Goal: Task Accomplishment & Management: Manage account settings

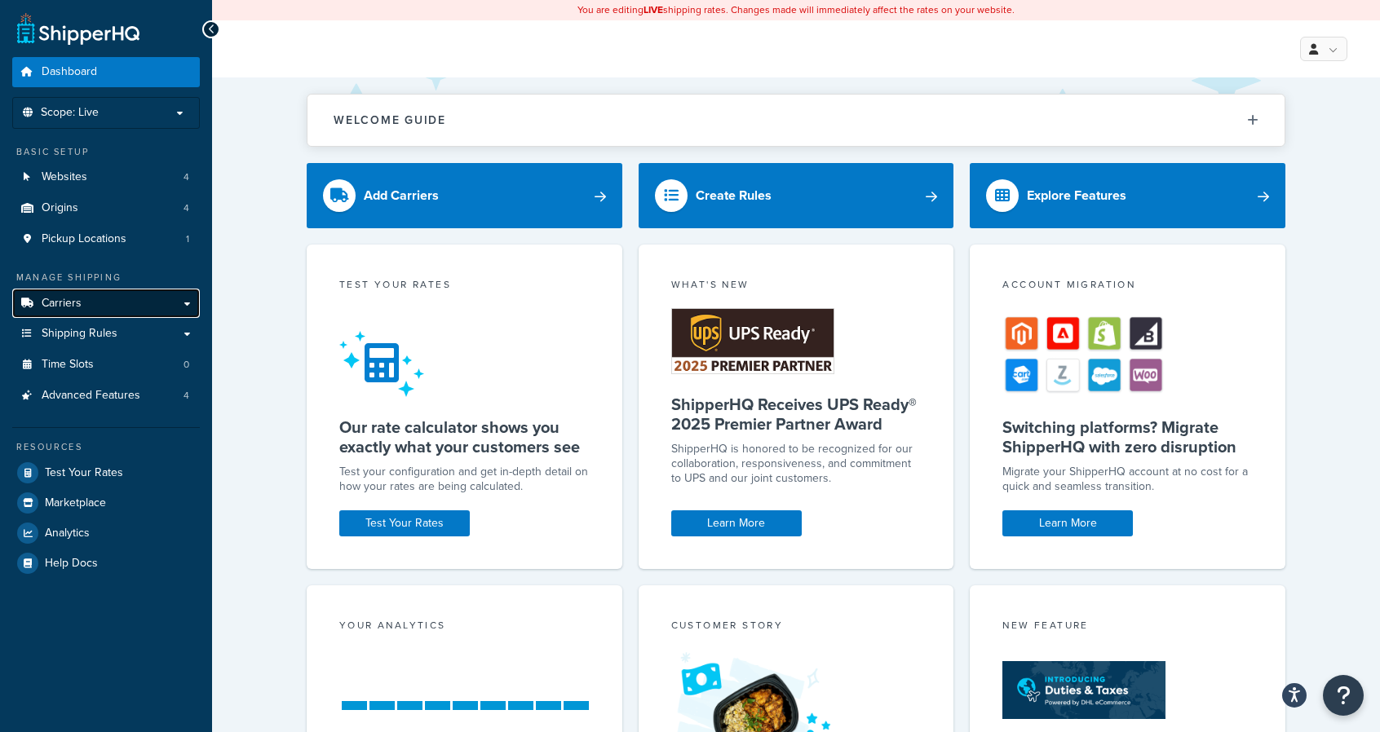
click at [82, 302] on link "Carriers" at bounding box center [106, 304] width 188 height 30
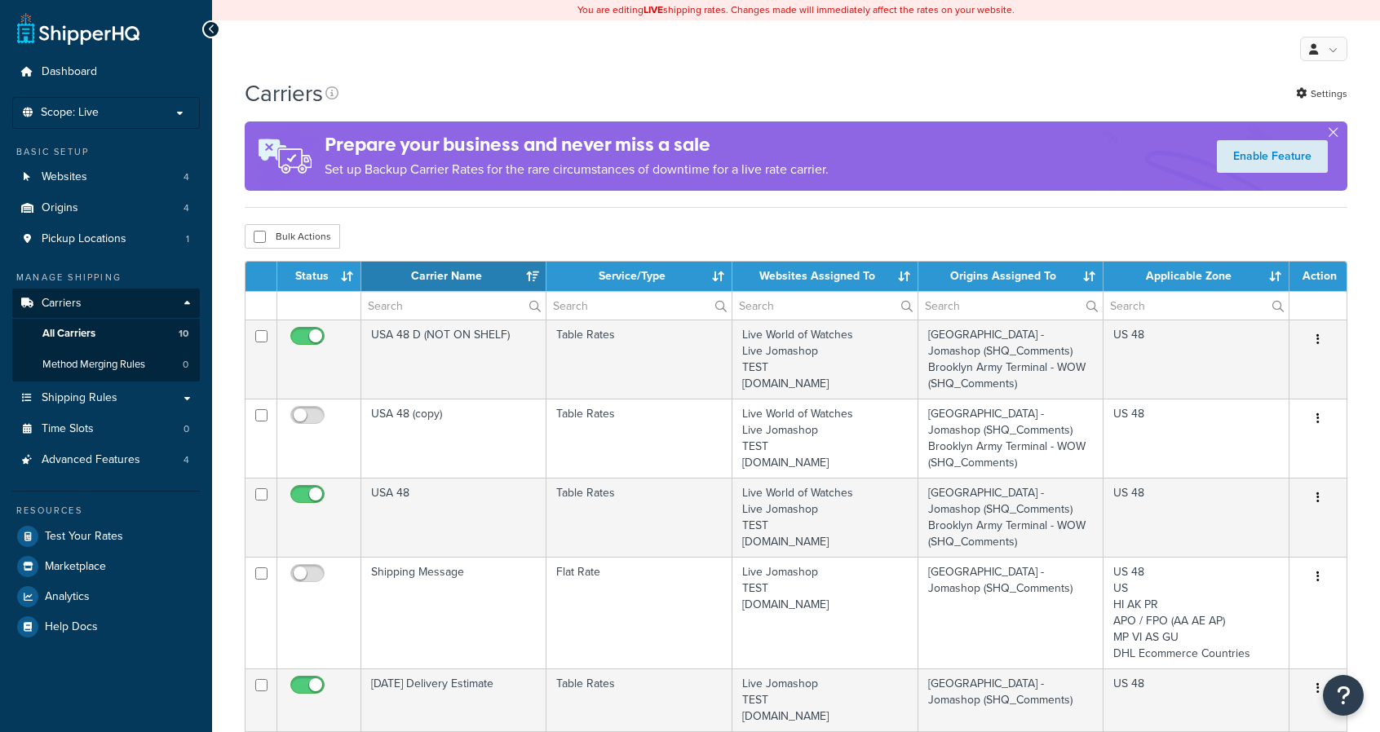
select select "15"
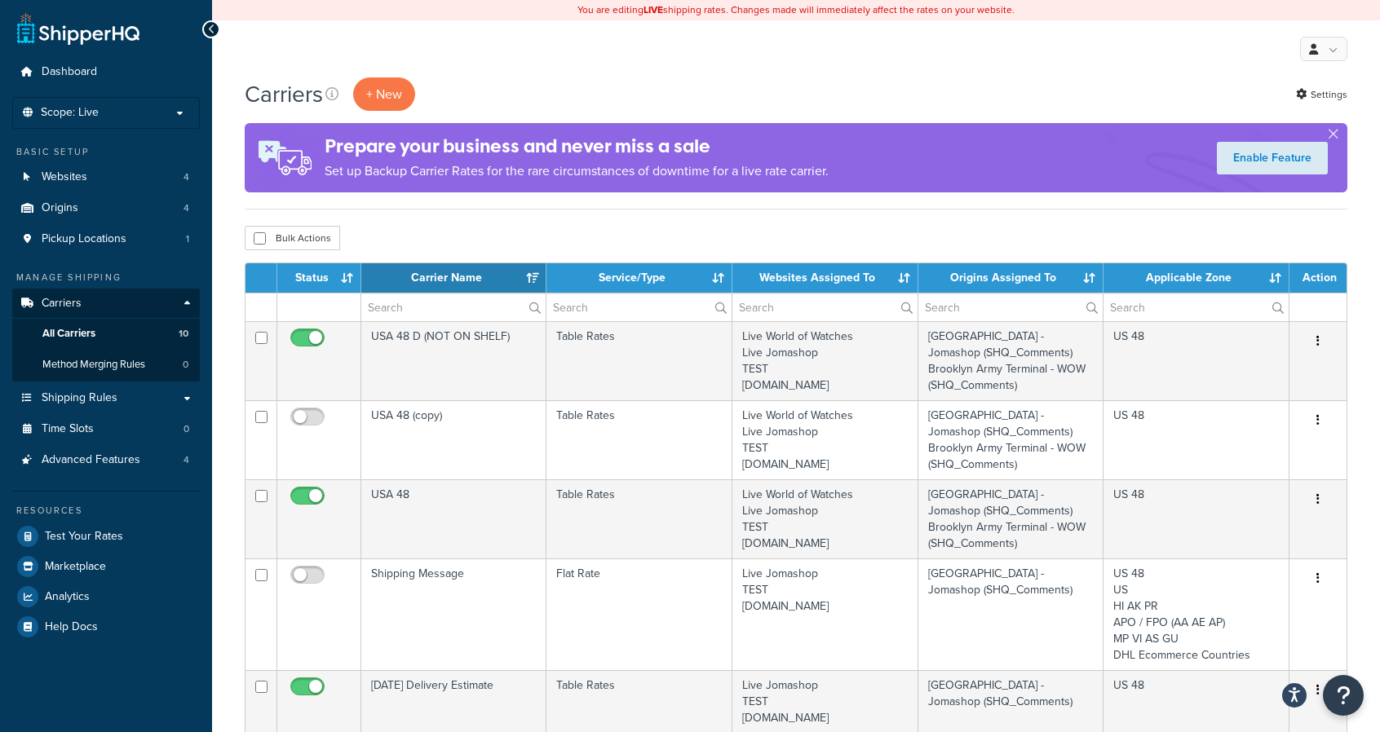
click at [584, 231] on div "Bulk Actions Duplicate [GEOGRAPHIC_DATA]" at bounding box center [796, 238] width 1103 height 24
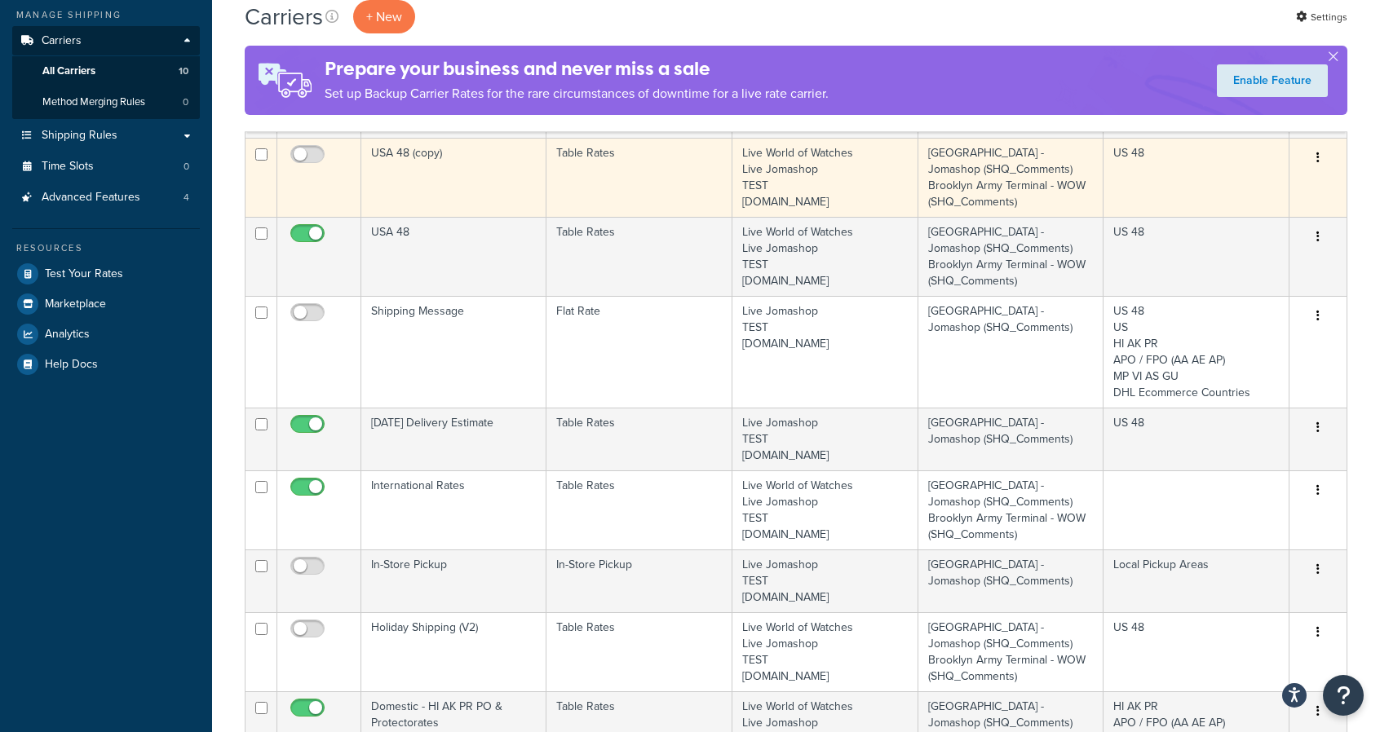
scroll to position [344, 0]
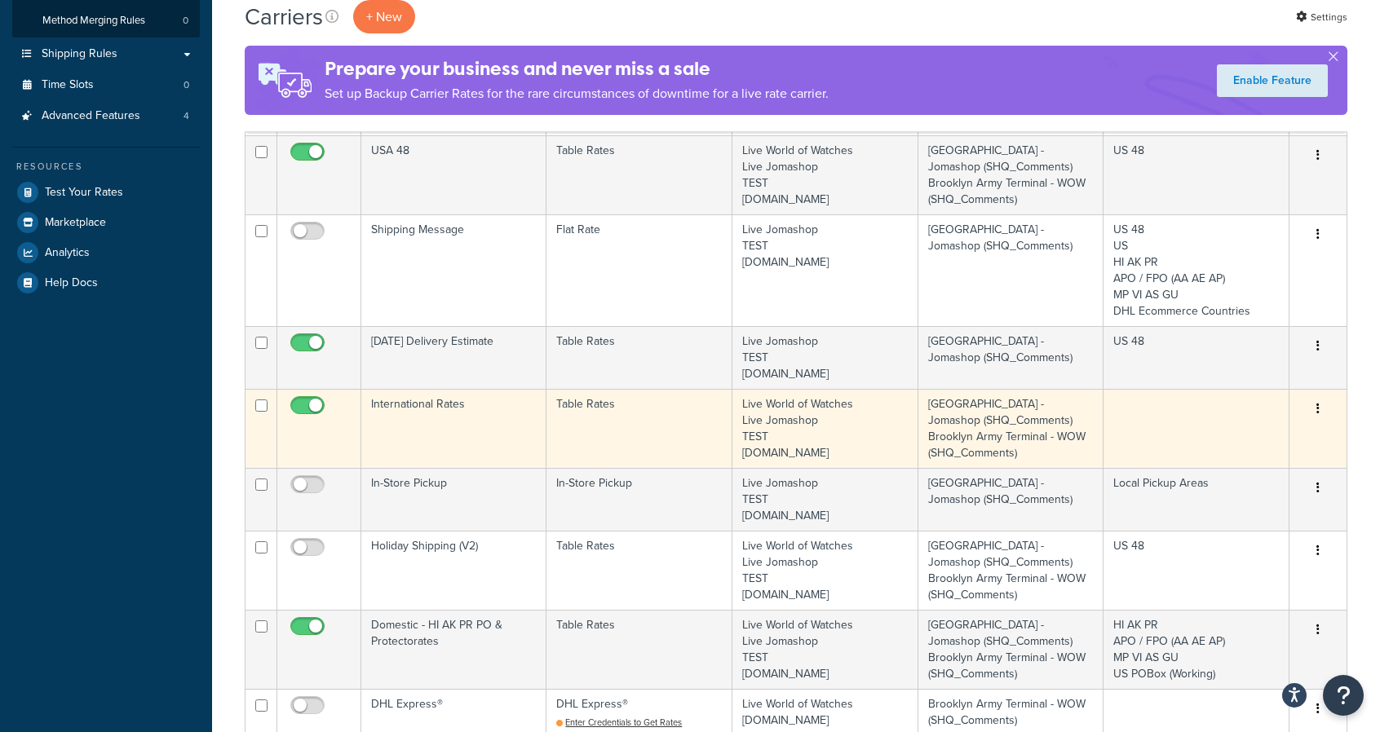
click at [1318, 416] on button "button" at bounding box center [1318, 409] width 23 height 26
click at [1276, 439] on link "Edit" at bounding box center [1252, 439] width 129 height 33
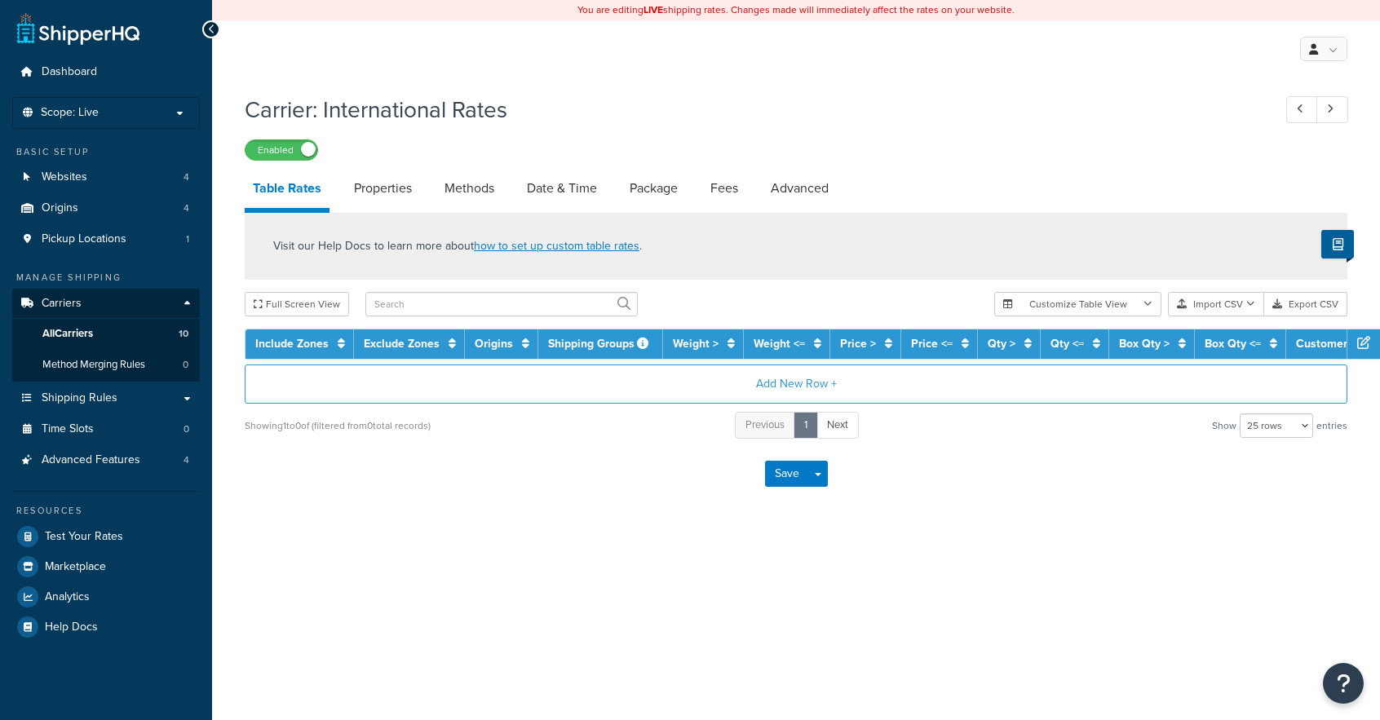
select select "25"
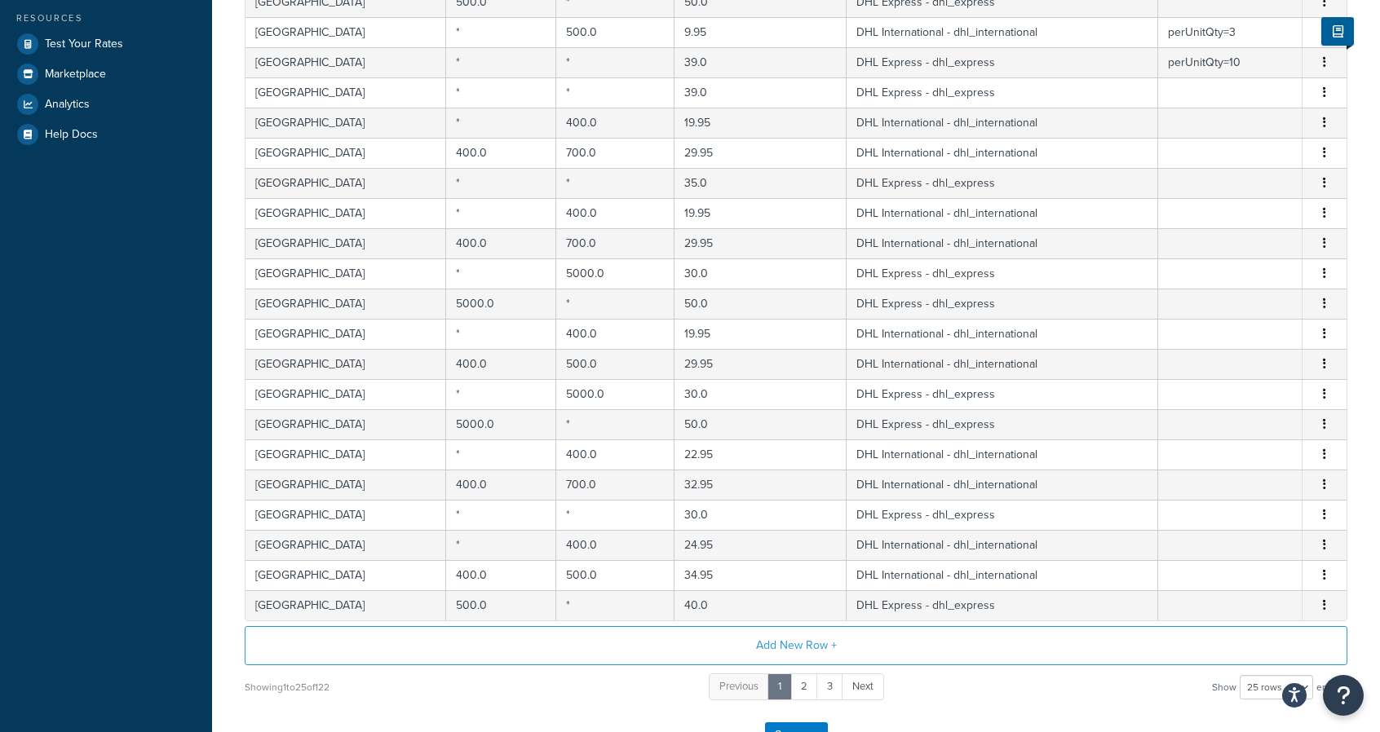
scroll to position [492, 0]
drag, startPoint x: 530, startPoint y: 647, endPoint x: 1349, endPoint y: 621, distance: 819.3
